Goal: Entertainment & Leisure: Consume media (video, audio)

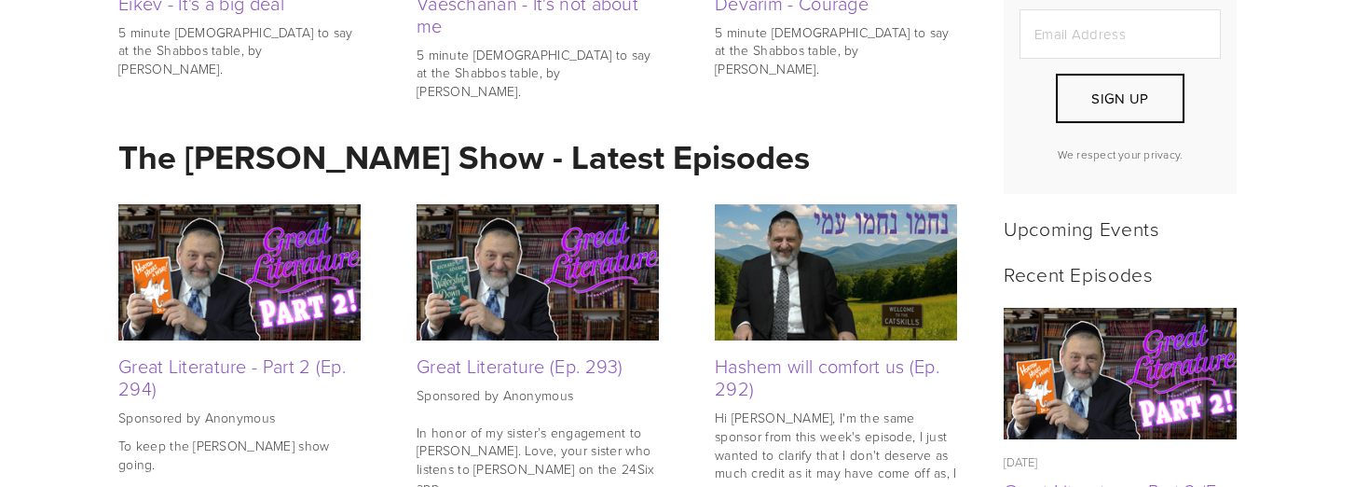
scroll to position [746, 0]
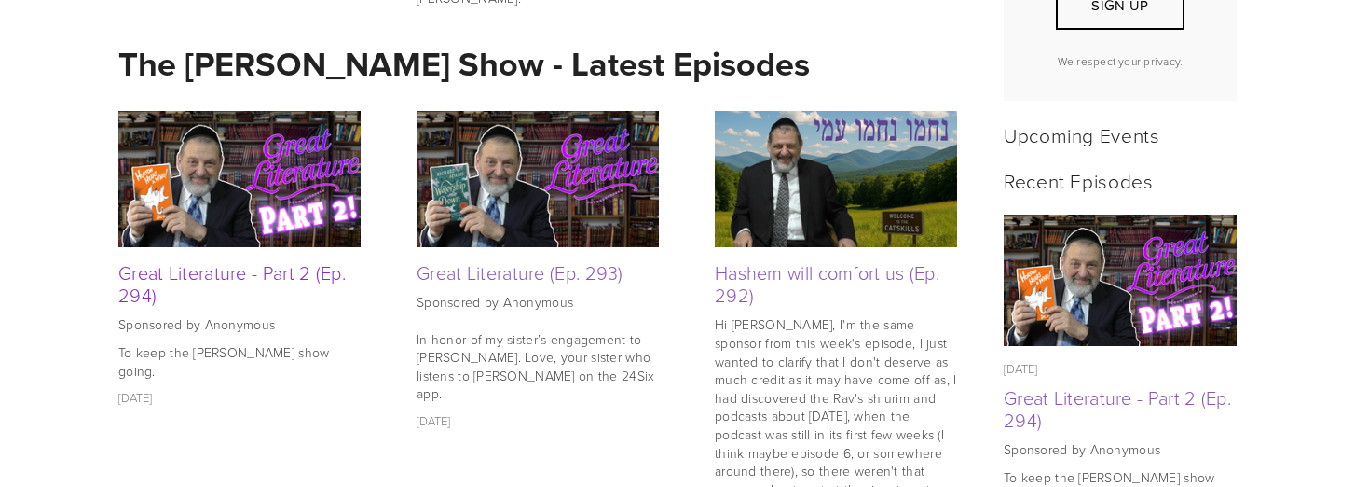
click at [242, 276] on link "Great Literature - Part 2 (Ep. 294)" at bounding box center [231, 283] width 227 height 48
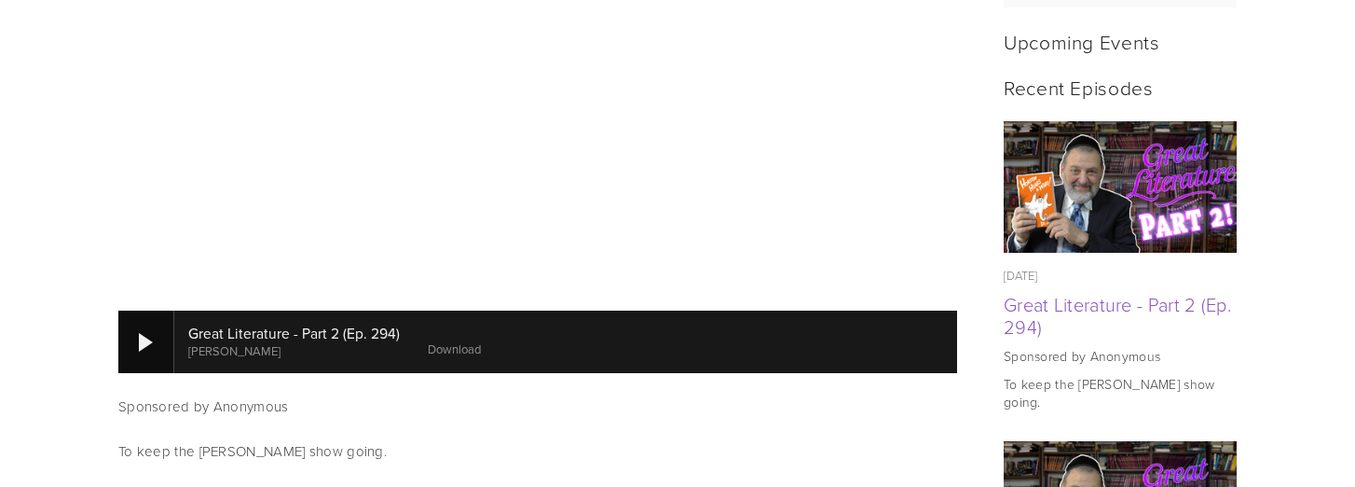
click at [149, 333] on div at bounding box center [146, 342] width 14 height 19
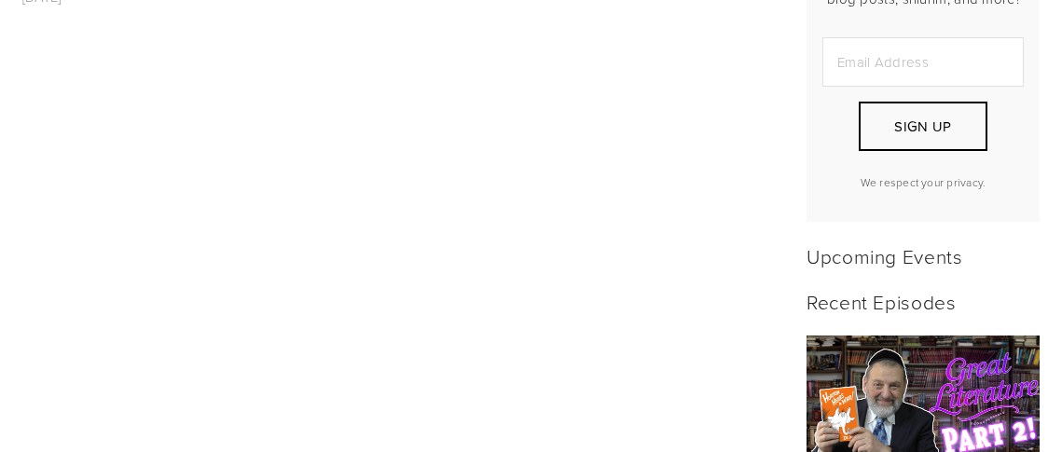
scroll to position [764, 0]
